Goal: Book appointment/travel/reservation

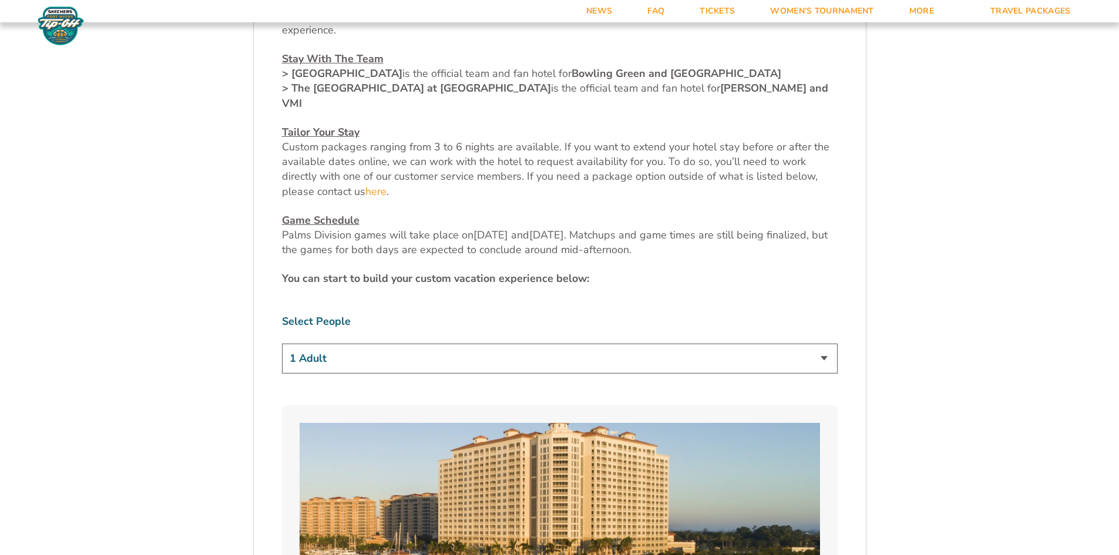
scroll to position [587, 0]
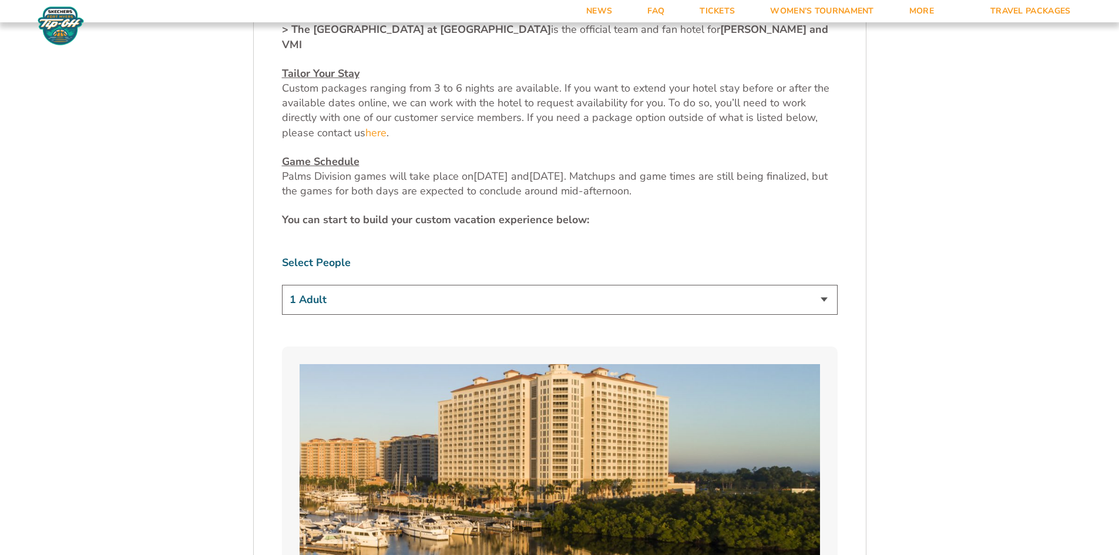
click at [321, 285] on select "1 Adult 2 Adults 3 Adults 4 Adults 2 Adults + 1 Child 2 Adults + 2 Children 2 A…" at bounding box center [560, 300] width 556 height 30
select select "2 Adults + 1 Child"
click at [282, 285] on select "1 Adult 2 Adults 3 Adults 4 Adults 2 Adults + 1 Child 2 Adults + 2 Children 2 A…" at bounding box center [560, 300] width 556 height 30
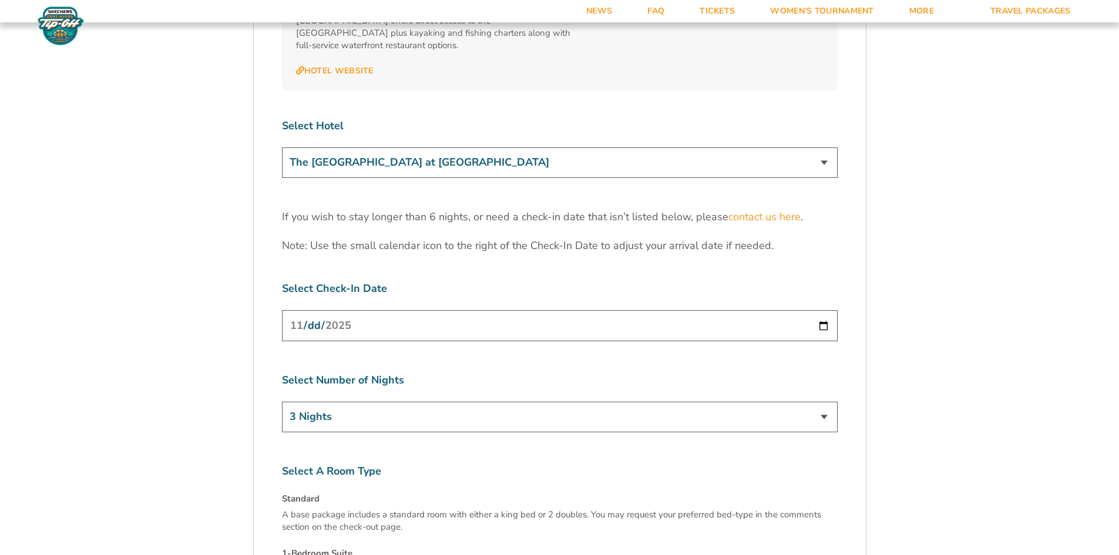
scroll to position [1527, 0]
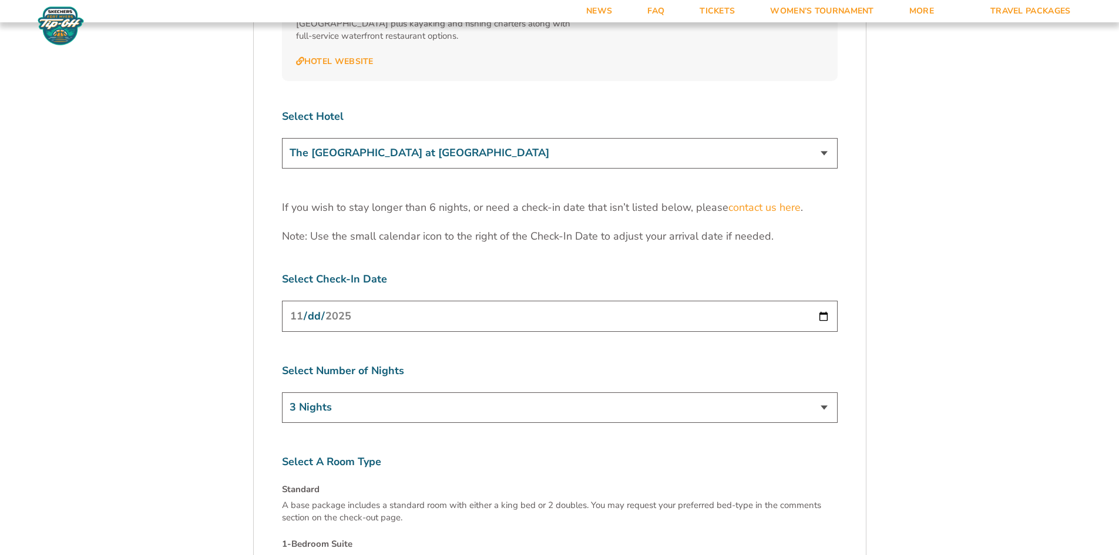
click at [817, 301] on input "[DATE]" at bounding box center [560, 316] width 556 height 31
click at [819, 301] on input "[DATE]" at bounding box center [560, 316] width 556 height 31
click at [325, 392] on select "3 Nights 4 Nights 5 Nights 6 Nights" at bounding box center [560, 407] width 556 height 30
select select "5 Nights"
click at [282, 392] on select "3 Nights 4 Nights 5 Nights 6 Nights" at bounding box center [560, 407] width 556 height 30
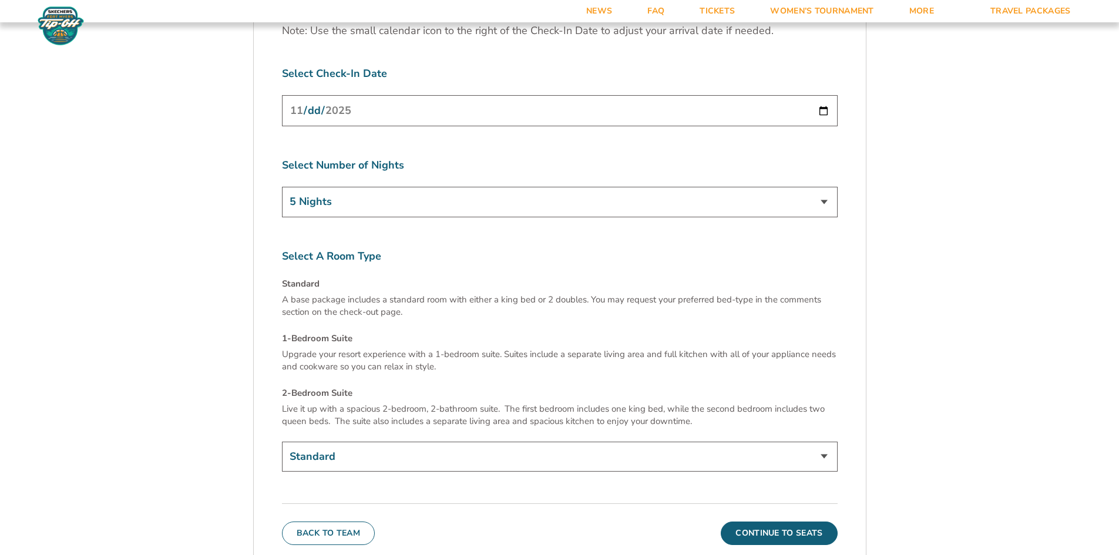
scroll to position [1762, 0]
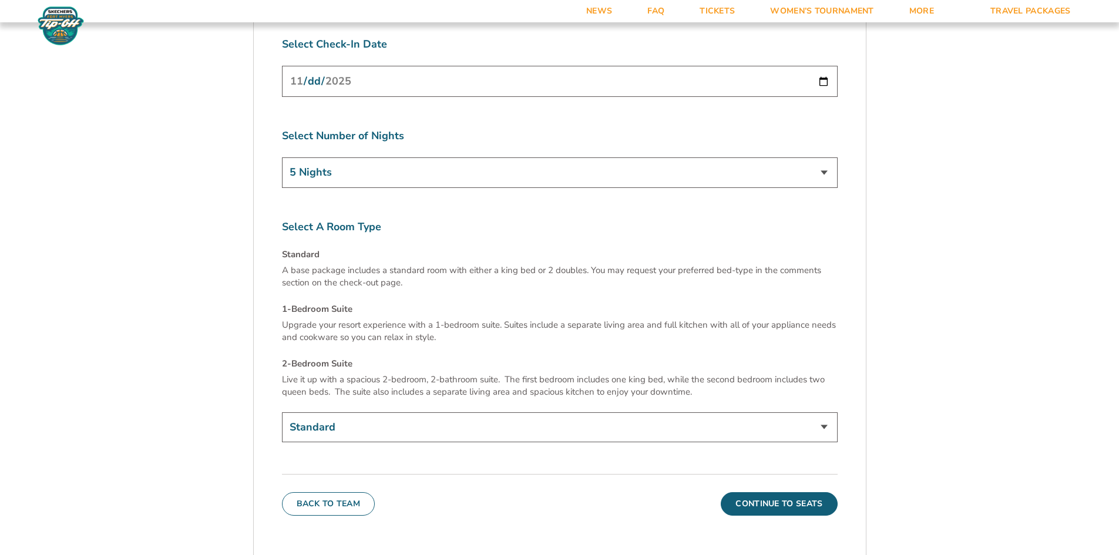
click at [316, 412] on select "Standard 1-Bedroom Suite (+$95 per night) 2-Bedroom Suite (+$245 per night)" at bounding box center [560, 427] width 556 height 30
select select "2-Bedroom Suite"
click at [282, 412] on select "Standard 1-Bedroom Suite (+$95 per night) 2-Bedroom Suite (+$245 per night)" at bounding box center [560, 427] width 556 height 30
click at [743, 492] on button "Continue To Seats" at bounding box center [779, 503] width 116 height 23
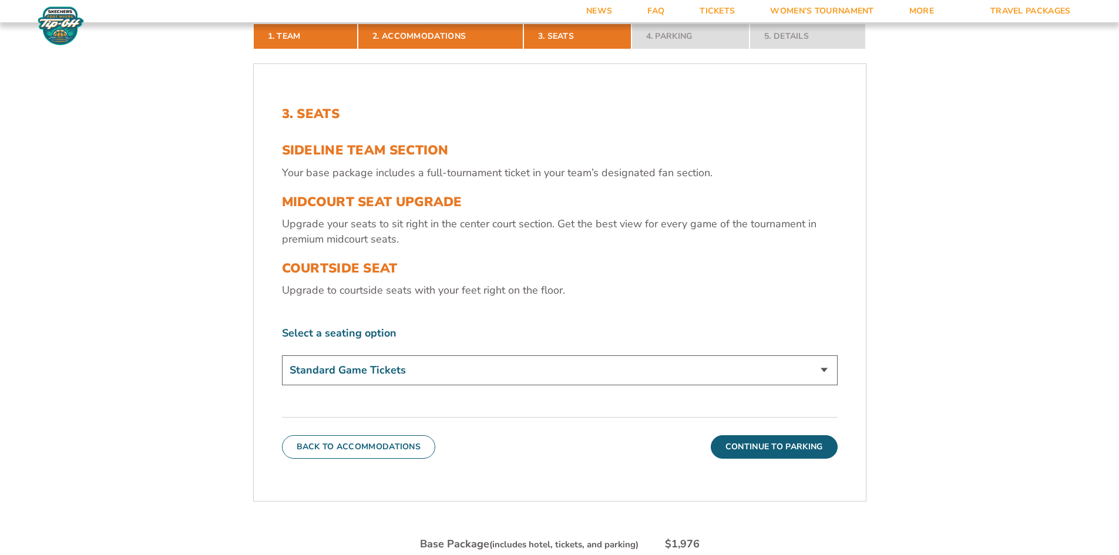
scroll to position [380, 0]
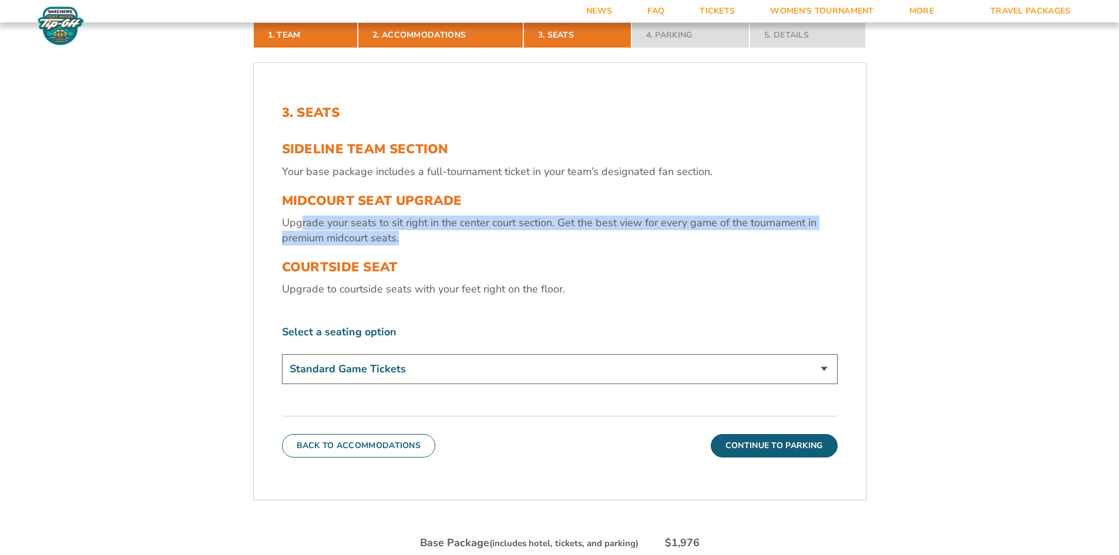
drag, startPoint x: 303, startPoint y: 227, endPoint x: 440, endPoint y: 245, distance: 138.6
click at [440, 245] on p "Upgrade your seats to sit right in the center court section. Get the best view …" at bounding box center [560, 230] width 556 height 29
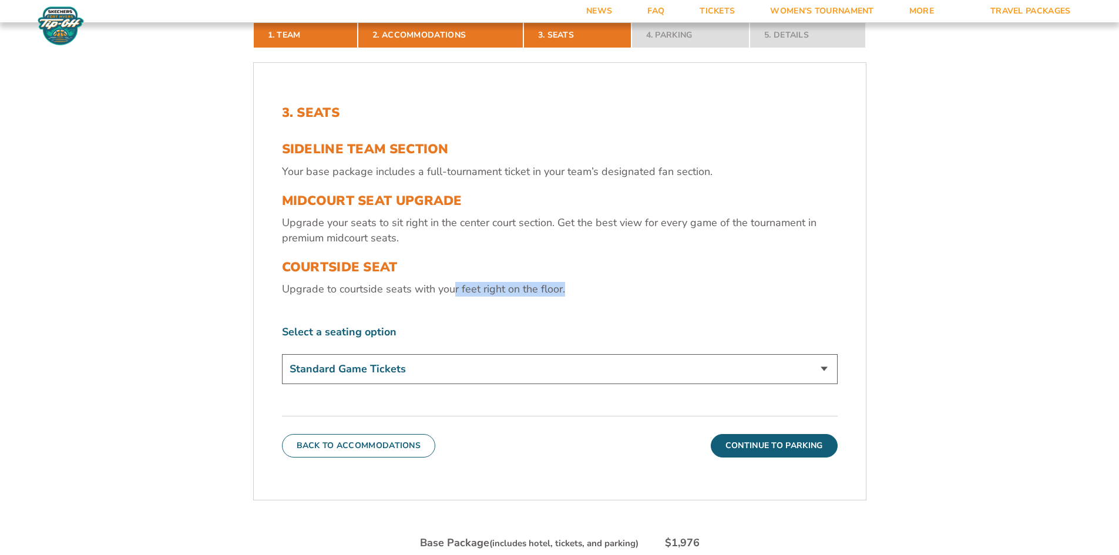
drag, startPoint x: 455, startPoint y: 295, endPoint x: 563, endPoint y: 294, distance: 108.1
click at [563, 294] on p "Upgrade to courtside seats with your feet right on the floor." at bounding box center [560, 289] width 556 height 15
click at [430, 366] on select "Standard Game Tickets Midcourt Seat Upgrade (+$130 per person) Courtside Seat (…" at bounding box center [560, 369] width 556 height 30
click at [282, 354] on select "Standard Game Tickets Midcourt Seat Upgrade (+$130 per person) Courtside Seat (…" at bounding box center [560, 369] width 556 height 30
click at [755, 449] on button "Continue To Parking" at bounding box center [774, 445] width 127 height 23
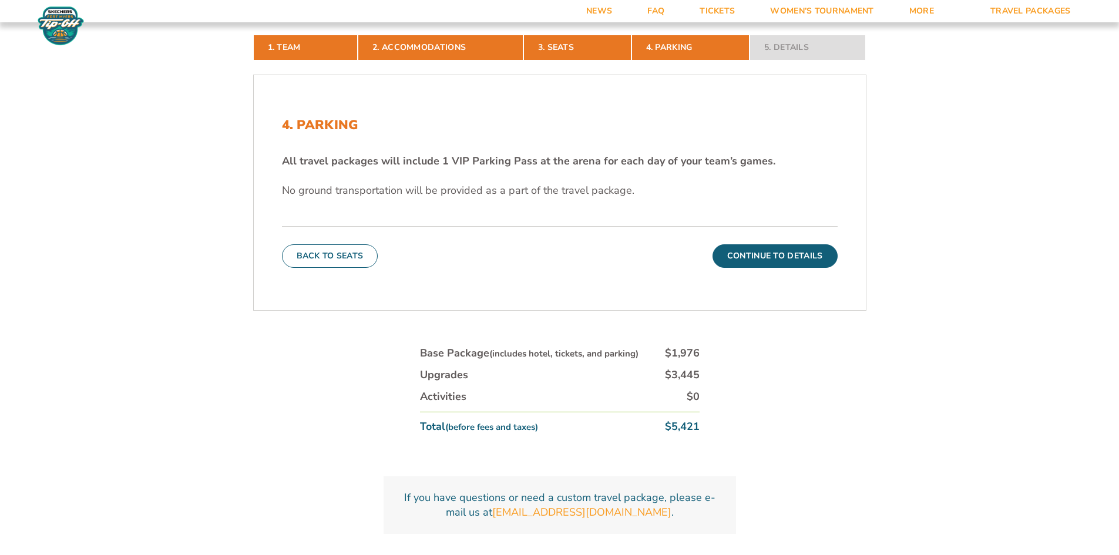
scroll to position [309, 0]
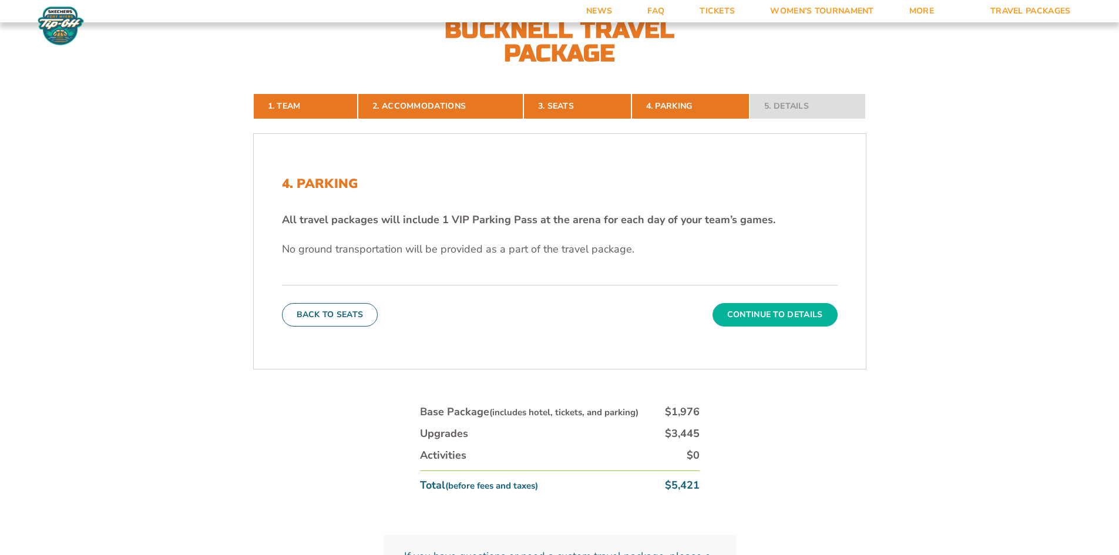
click at [769, 317] on button "Continue To Details" at bounding box center [774, 314] width 125 height 23
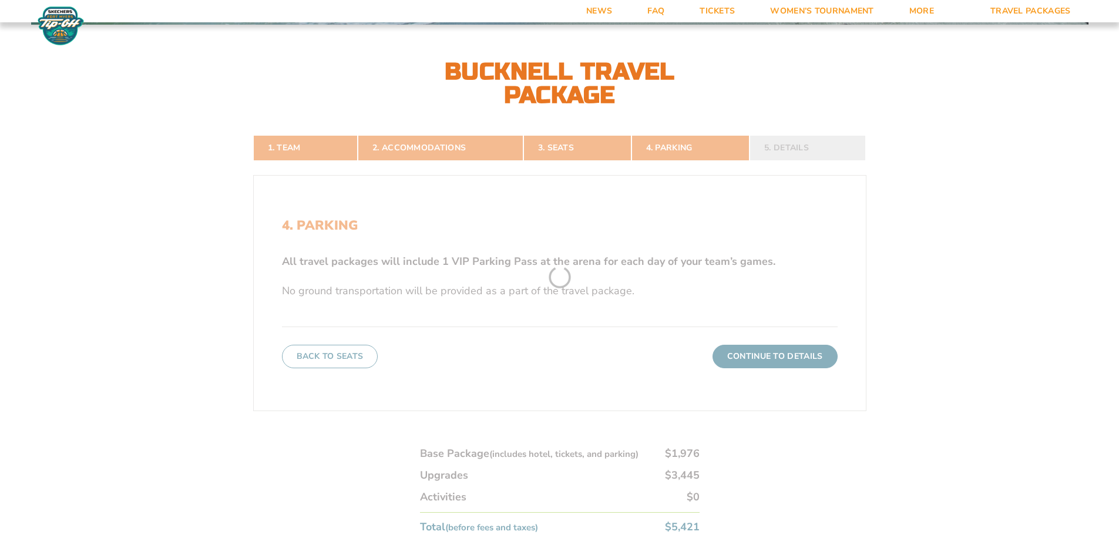
scroll to position [263, 0]
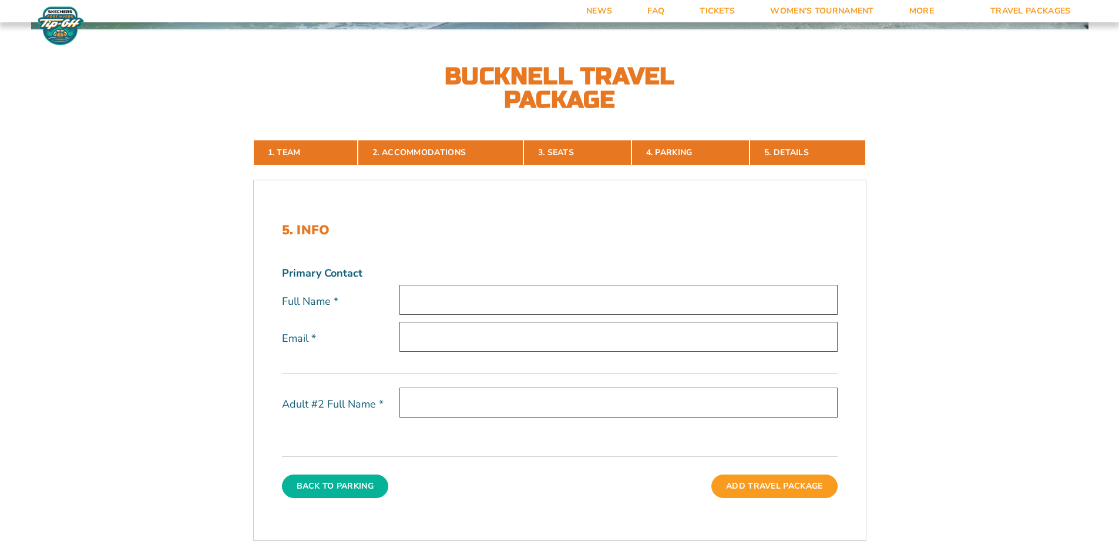
click at [321, 477] on button "Back To Parking" at bounding box center [335, 486] width 107 height 23
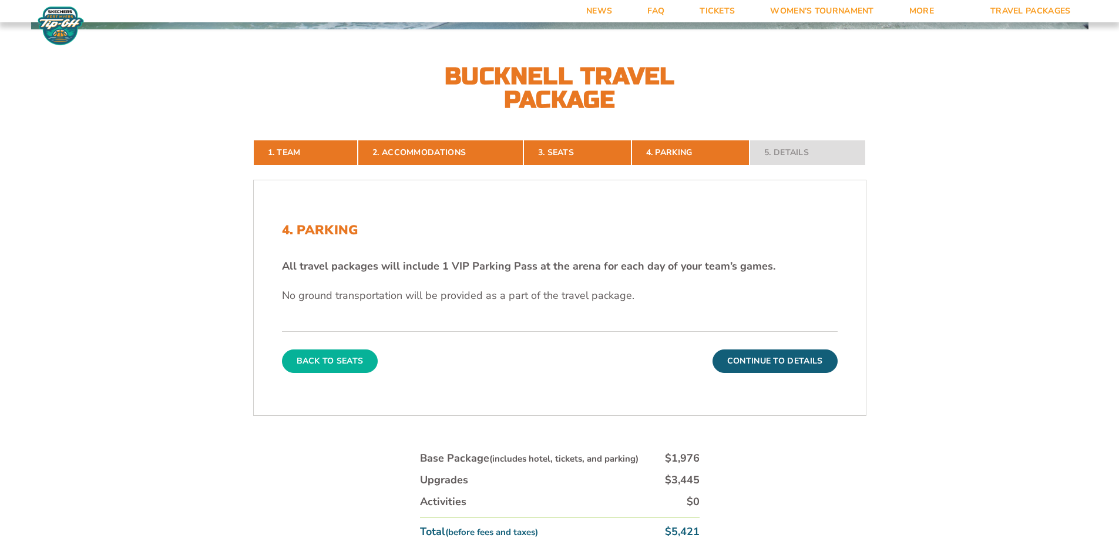
click at [321, 352] on button "Back To Seats" at bounding box center [330, 360] width 96 height 23
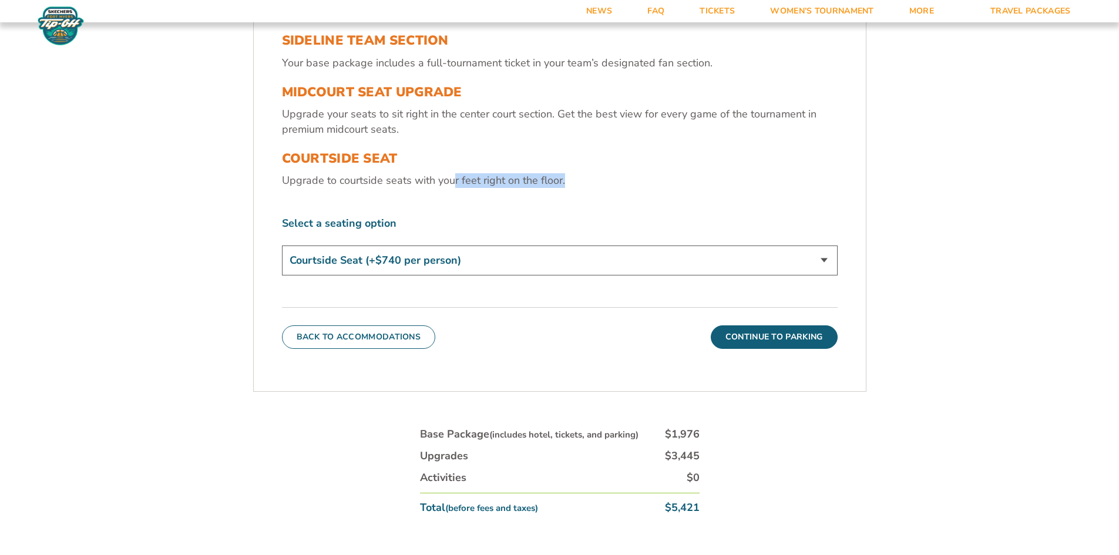
scroll to position [497, 0]
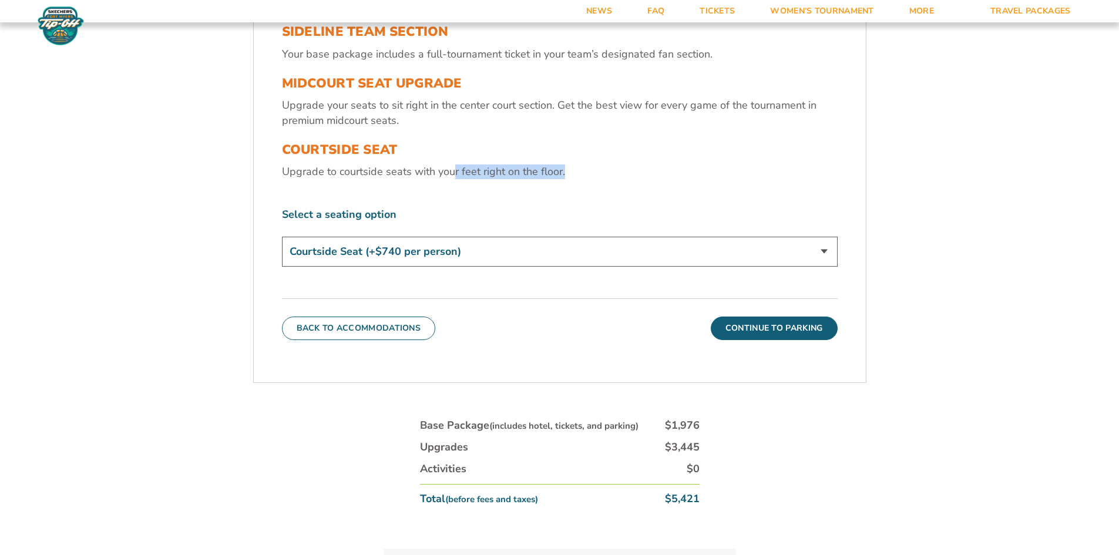
click at [346, 253] on select "Standard Game Tickets Midcourt Seat Upgrade (+$130 per person) Courtside Seat (…" at bounding box center [560, 252] width 556 height 30
click at [282, 237] on select "Standard Game Tickets Midcourt Seat Upgrade (+$130 per person) Courtside Seat (…" at bounding box center [560, 252] width 556 height 30
click at [325, 250] on select "Standard Game Tickets Midcourt Seat Upgrade (+$130 per person) Courtside Seat (…" at bounding box center [560, 252] width 556 height 30
click at [282, 237] on select "Standard Game Tickets Midcourt Seat Upgrade (+$130 per person) Courtside Seat (…" at bounding box center [560, 252] width 556 height 30
click at [323, 247] on select "Standard Game Tickets Midcourt Seat Upgrade (+$130 per person) Courtside Seat (…" at bounding box center [560, 252] width 556 height 30
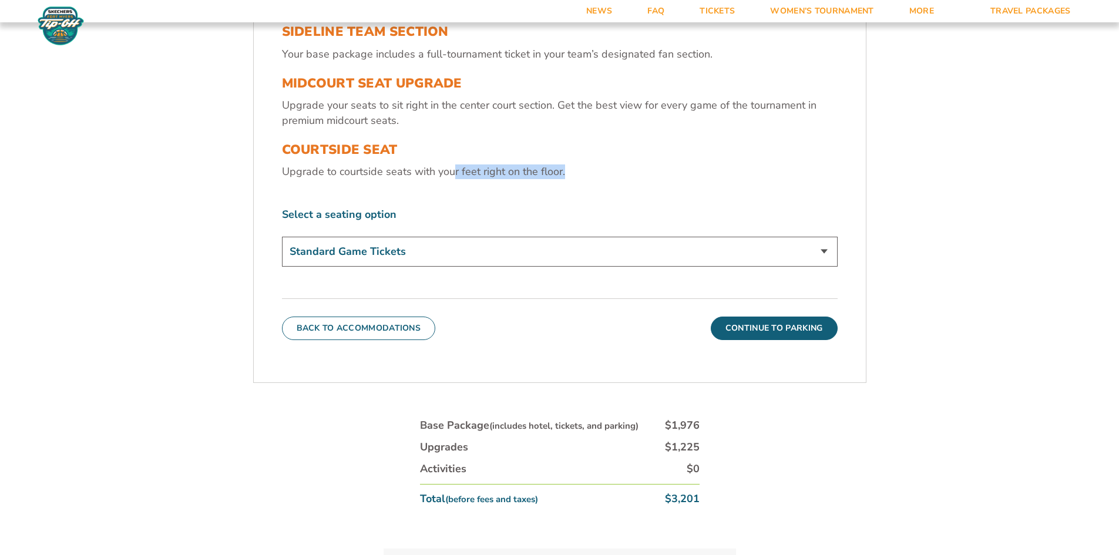
select select "Courtside Seat"
click at [282, 237] on select "Standard Game Tickets Midcourt Seat Upgrade (+$130 per person) Courtside Seat (…" at bounding box center [560, 252] width 556 height 30
click at [773, 327] on button "Continue To Parking" at bounding box center [774, 328] width 127 height 23
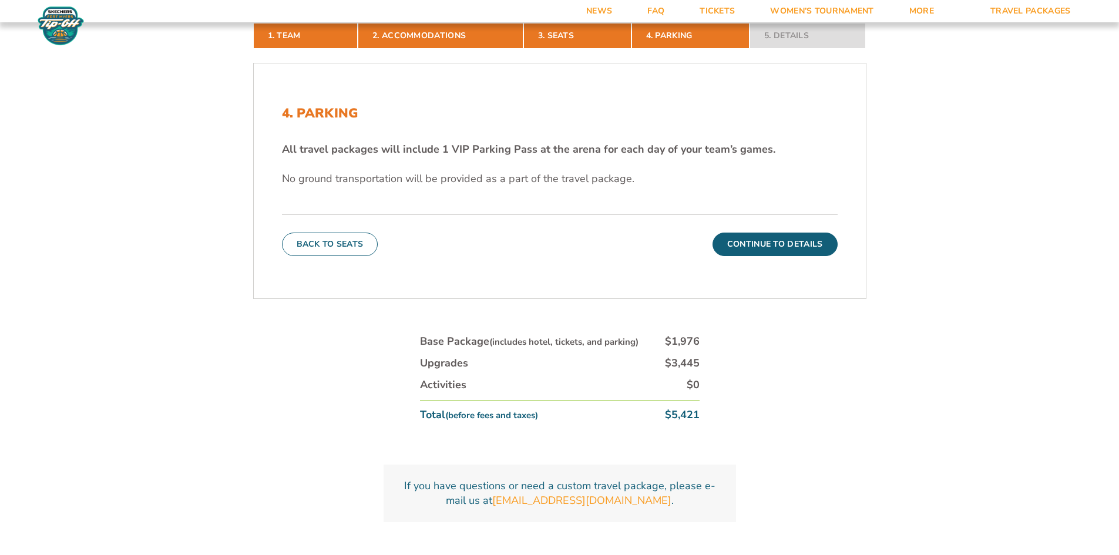
scroll to position [380, 0]
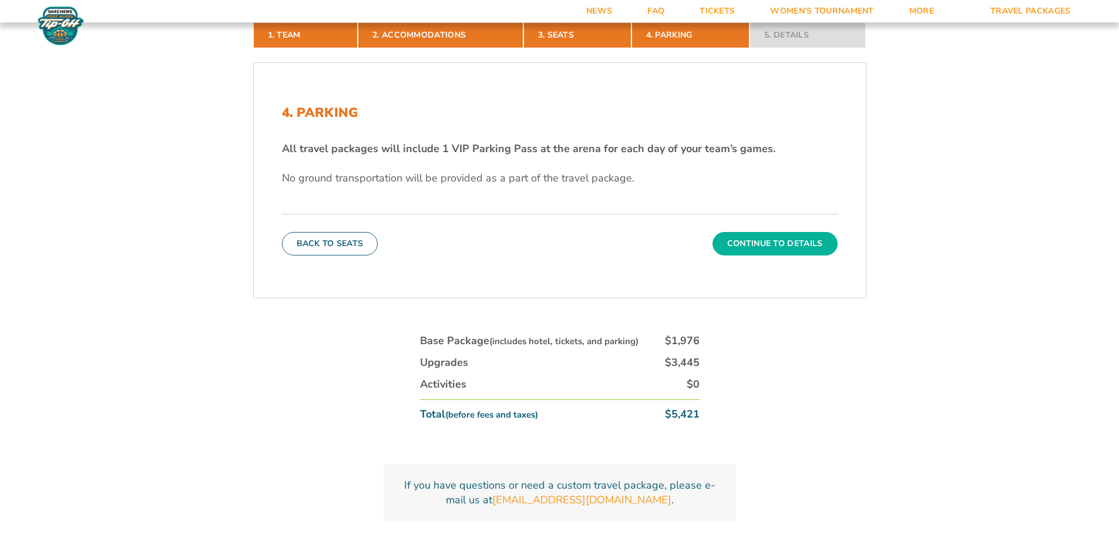
click at [731, 244] on button "Continue To Details" at bounding box center [774, 243] width 125 height 23
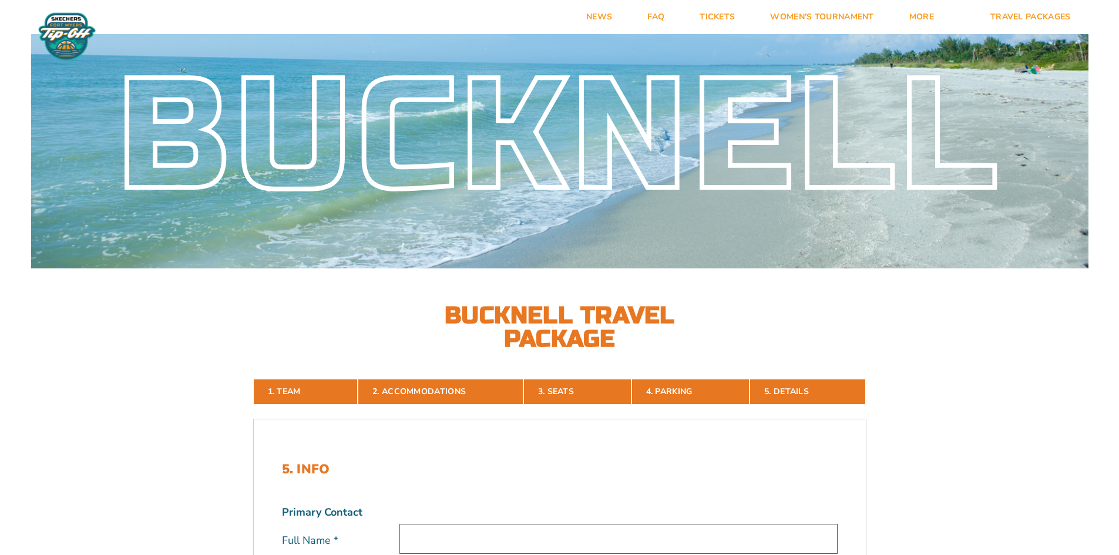
scroll to position [0, 0]
